Goal: Navigation & Orientation: Find specific page/section

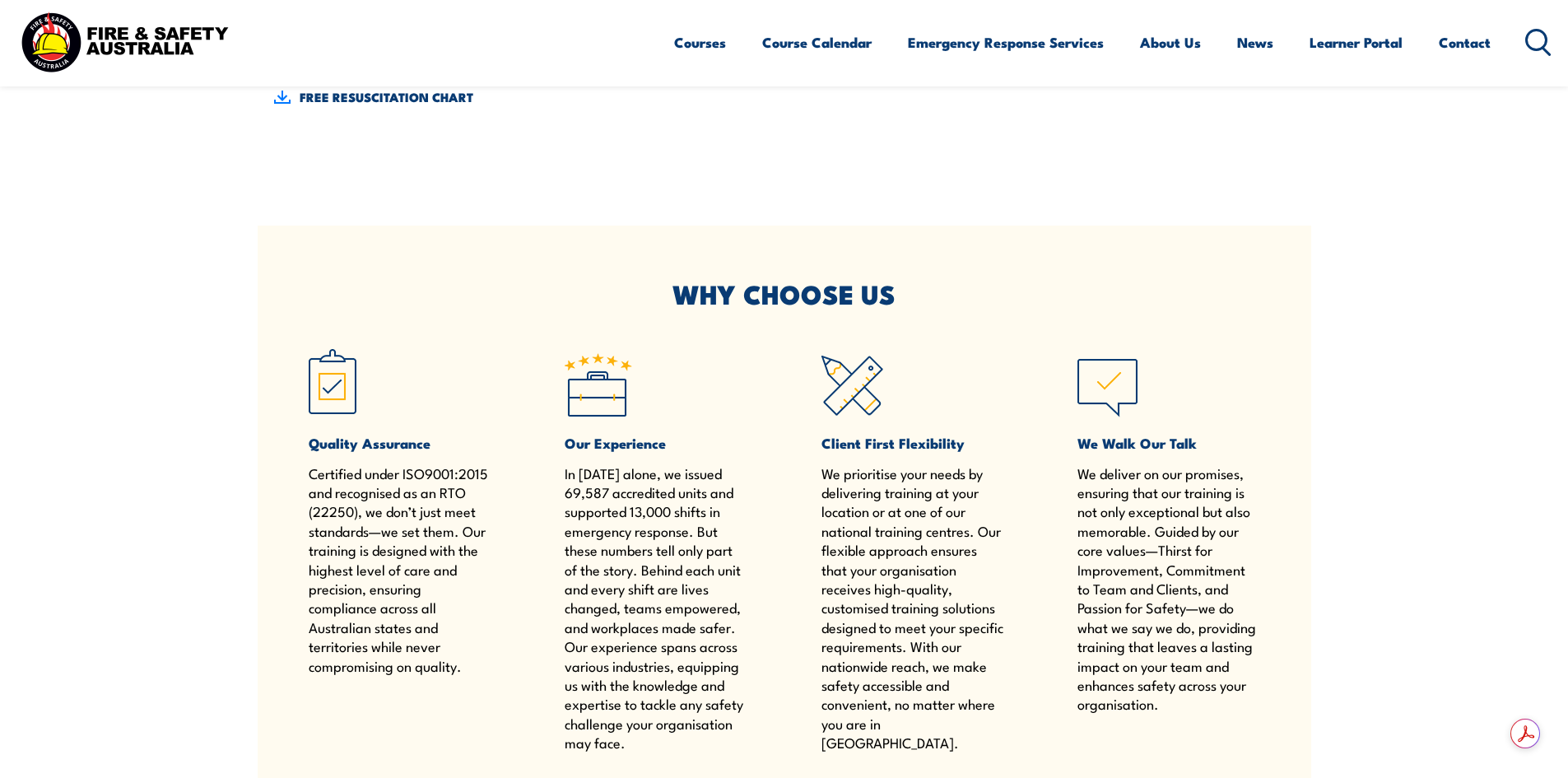
scroll to position [741, 0]
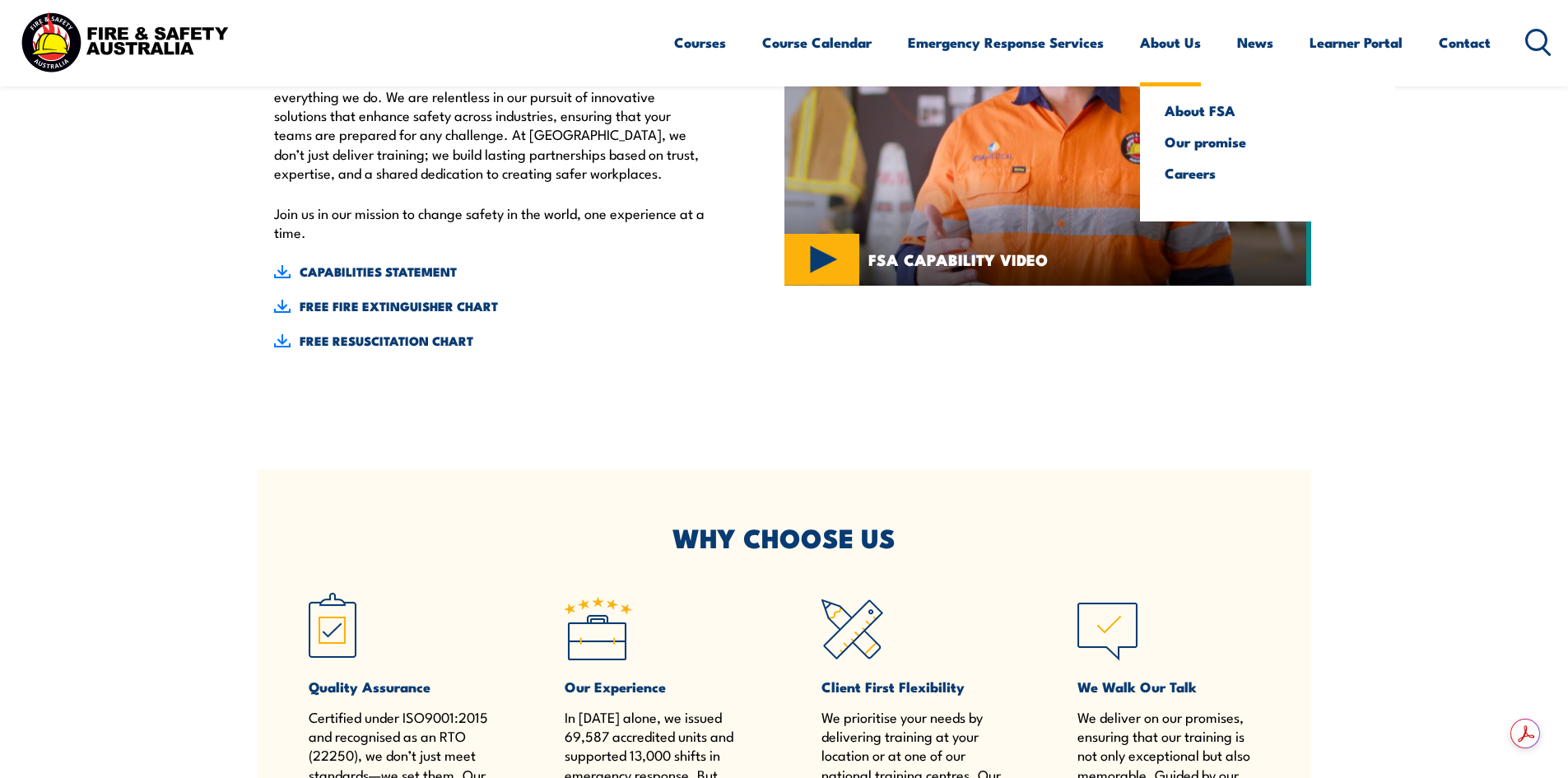
click at [1175, 50] on link "About Us" at bounding box center [1170, 41] width 60 height 43
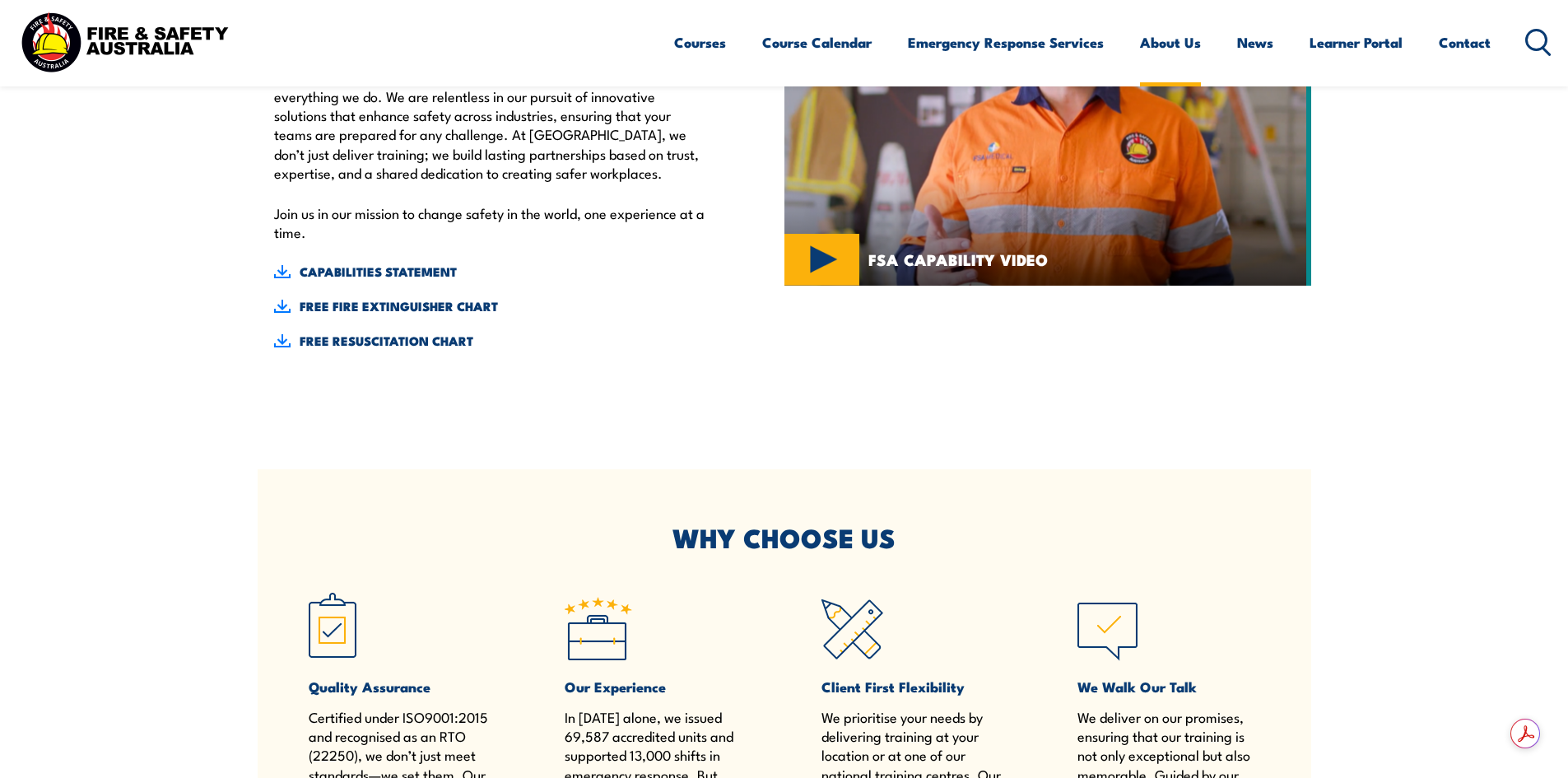
click at [1183, 34] on link "About Us" at bounding box center [1170, 41] width 60 height 43
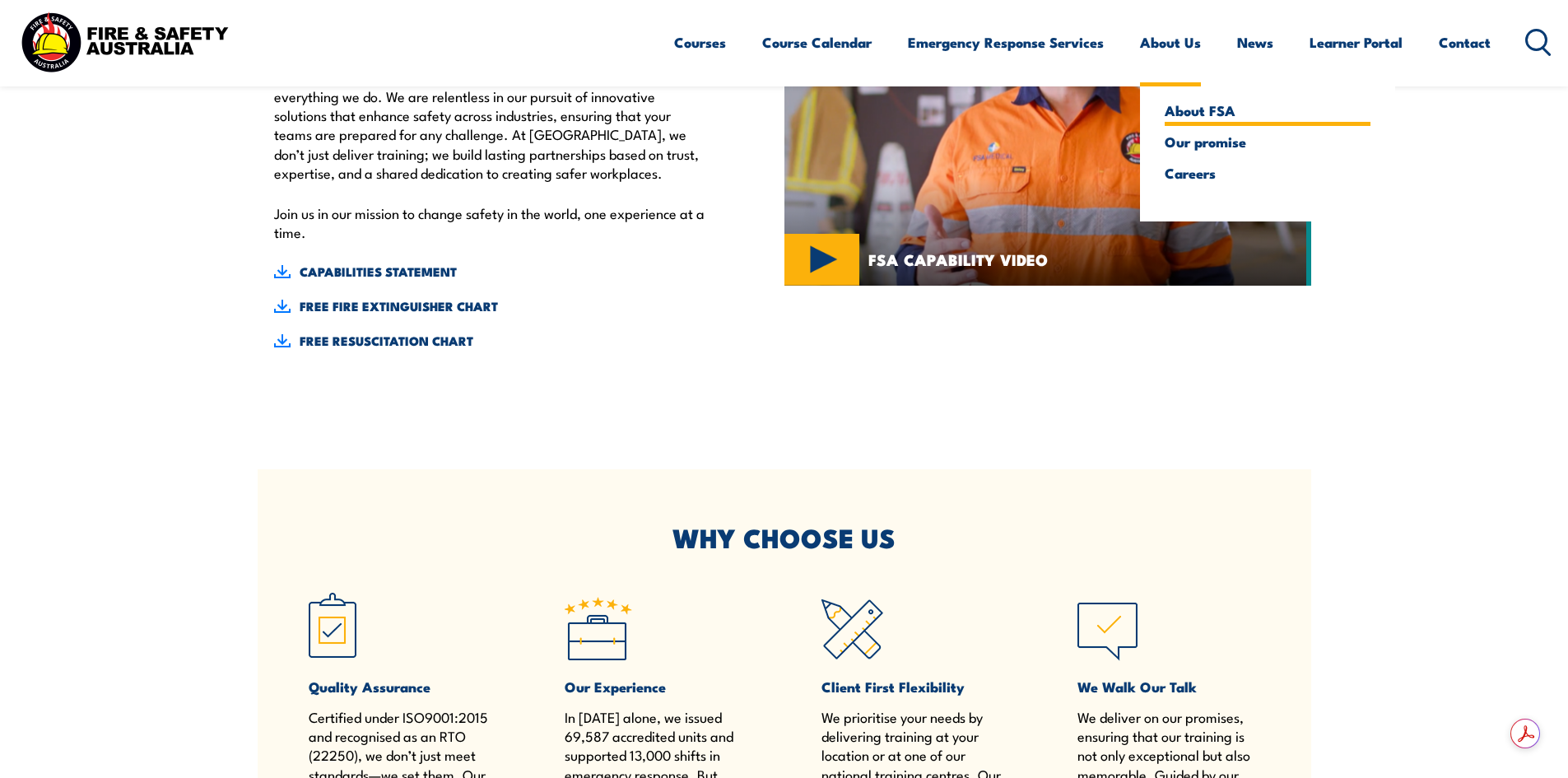
click at [1191, 112] on link "About FSA" at bounding box center [1267, 109] width 205 height 14
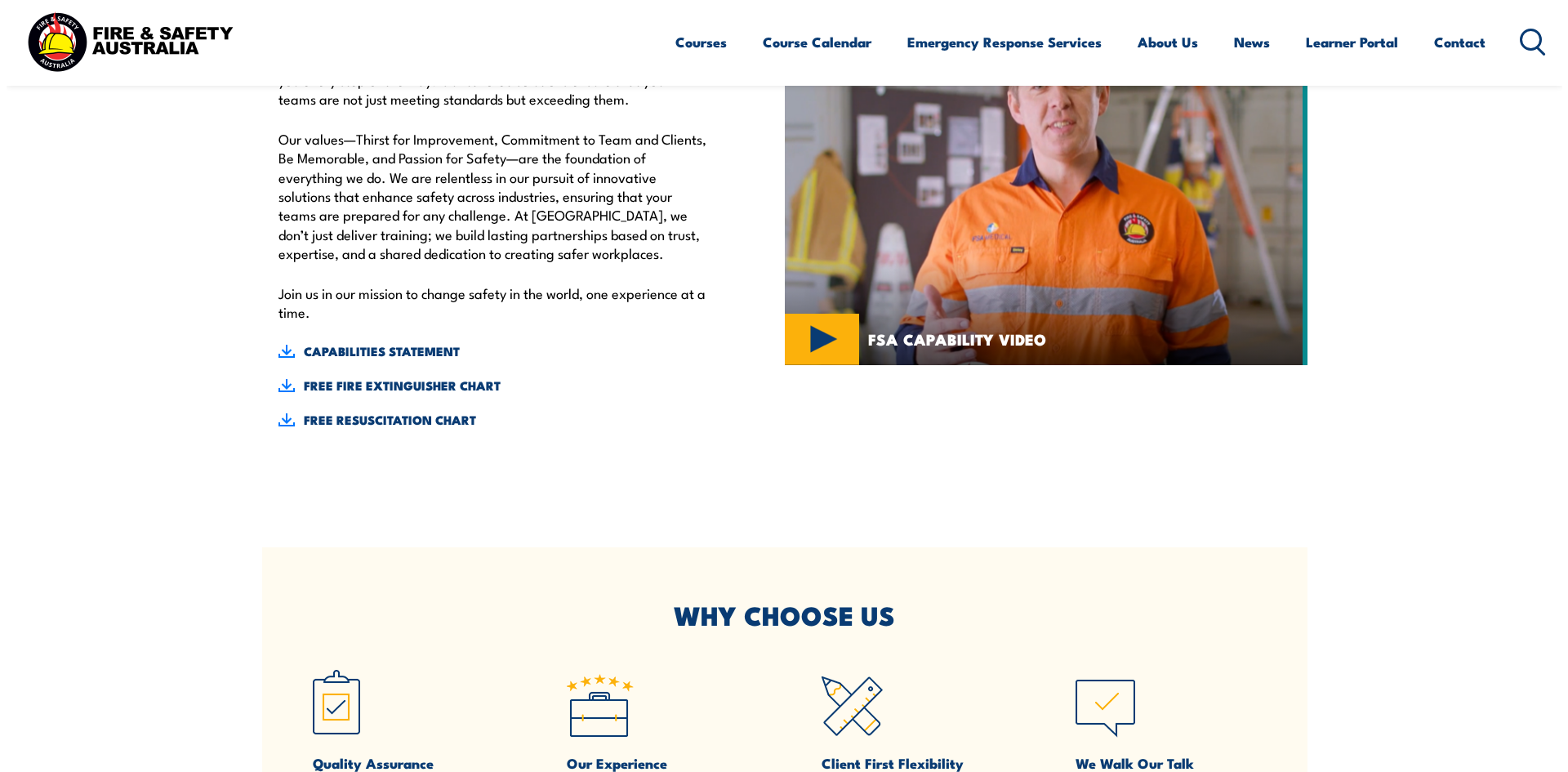
scroll to position [163, 0]
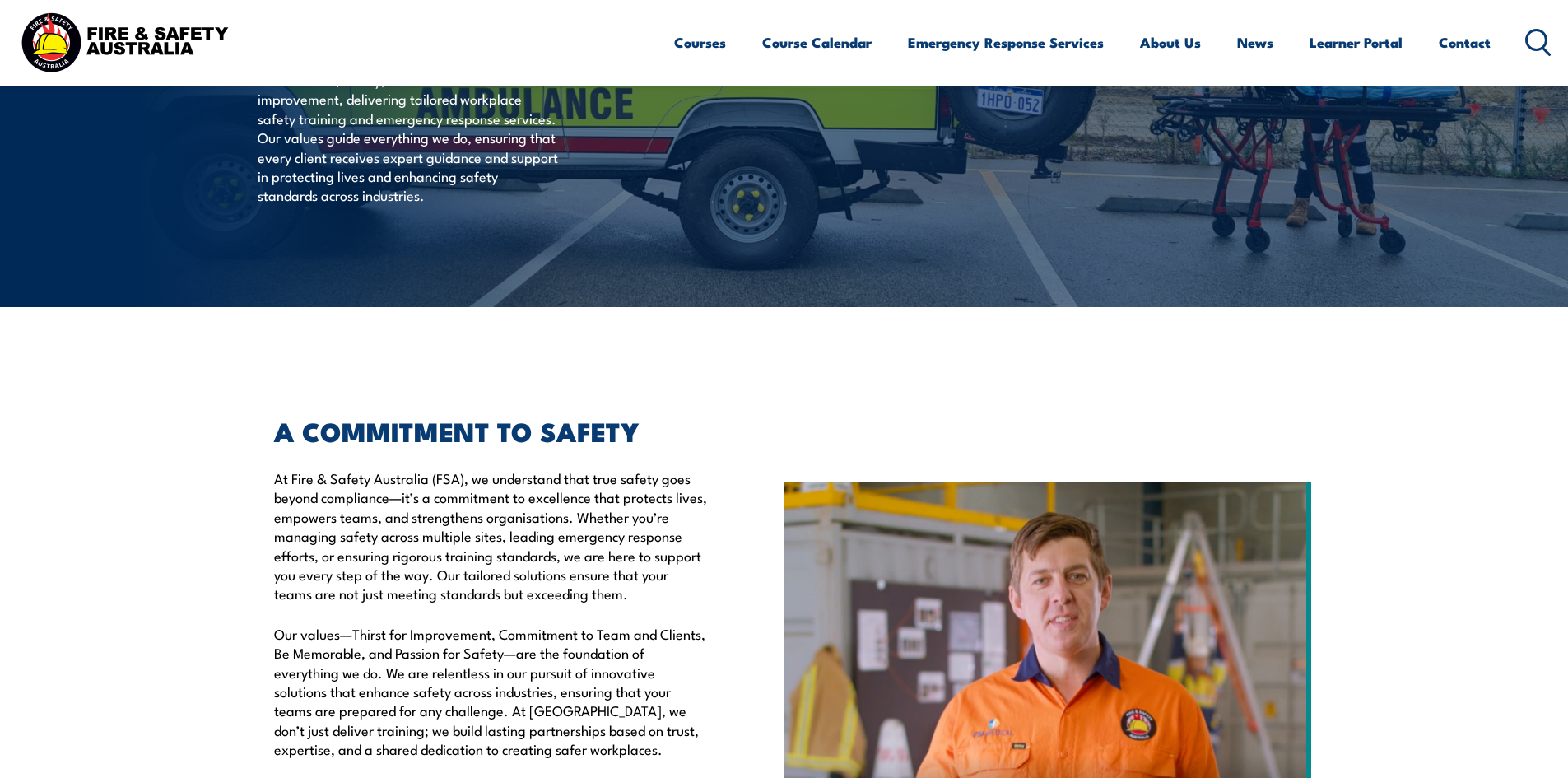
click at [1016, 555] on img at bounding box center [1048, 671] width 526 height 379
